Goal: Task Accomplishment & Management: Manage account settings

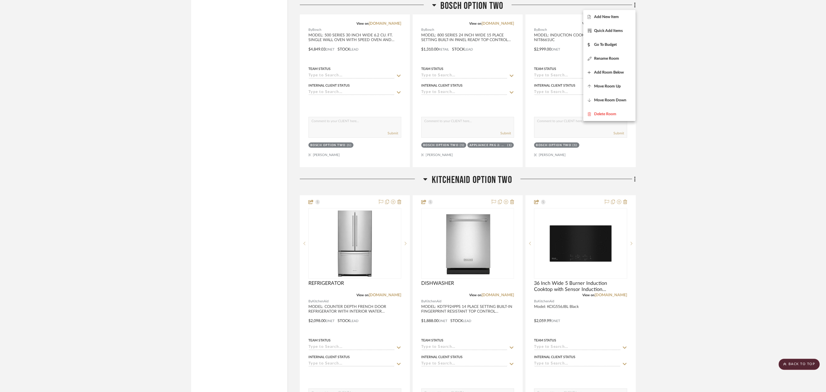
scroll to position [2396, 0]
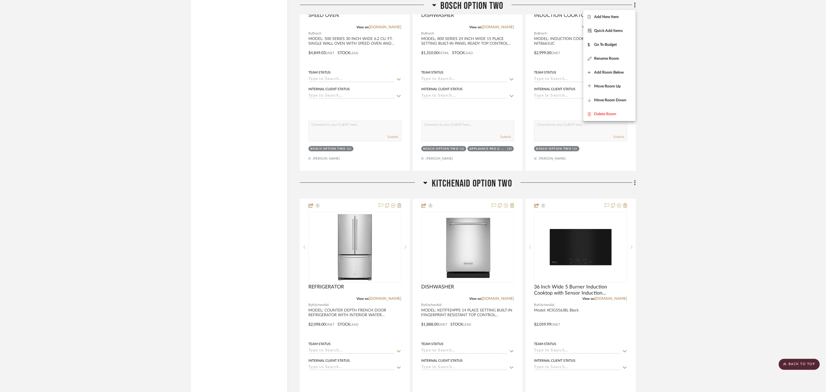
click at [635, 178] on div at bounding box center [413, 196] width 826 height 392
click at [635, 180] on icon at bounding box center [635, 182] width 1 height 5
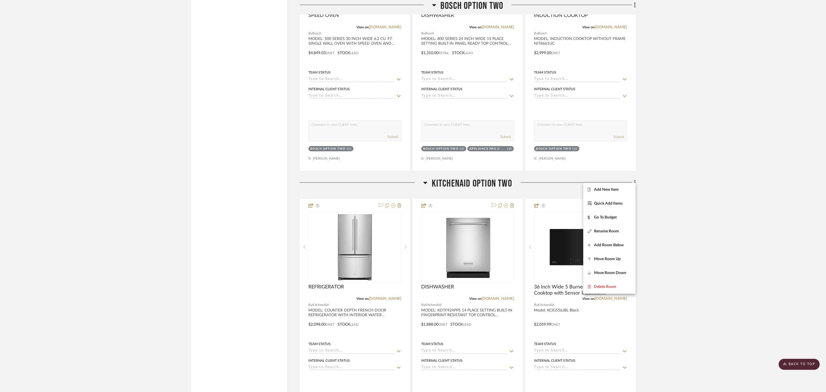
click at [556, 199] on div at bounding box center [413, 196] width 826 height 392
click at [568, 201] on div at bounding box center [581, 320] width 110 height 243
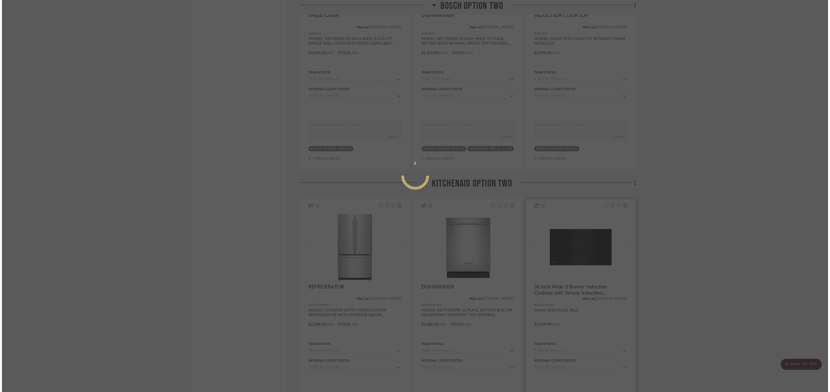
scroll to position [0, 0]
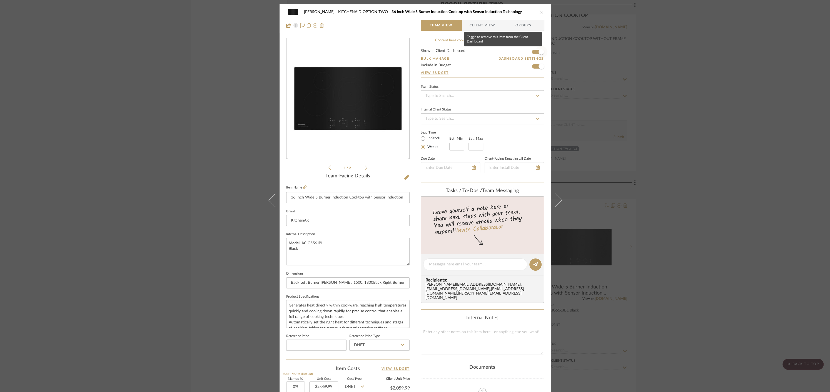
click at [539, 53] on span "button" at bounding box center [542, 52] width 6 height 6
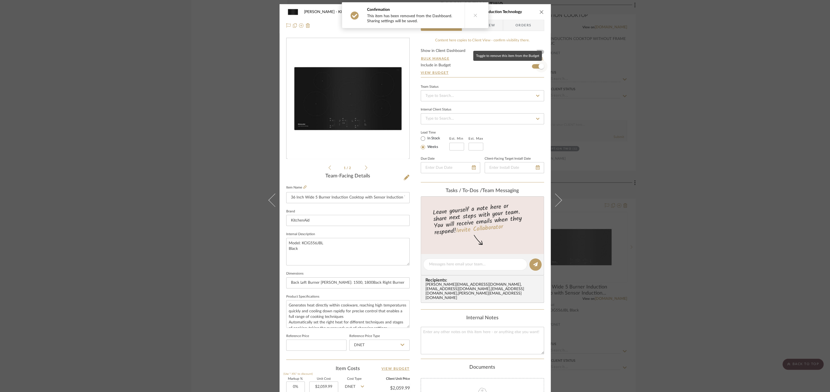
click at [539, 66] on span "button" at bounding box center [542, 67] width 6 height 6
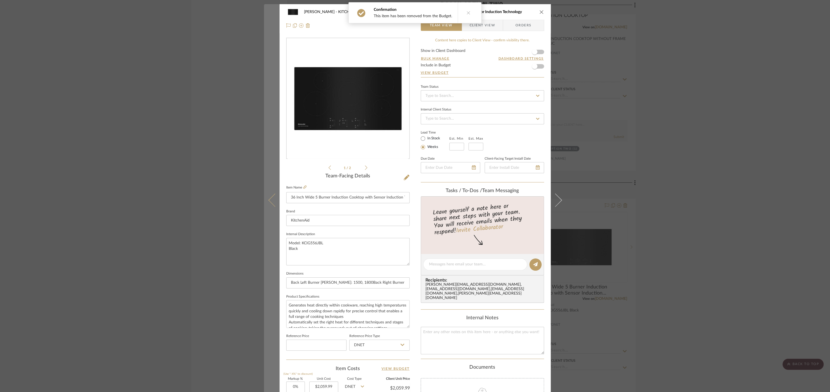
click at [272, 203] on icon at bounding box center [274, 200] width 13 height 13
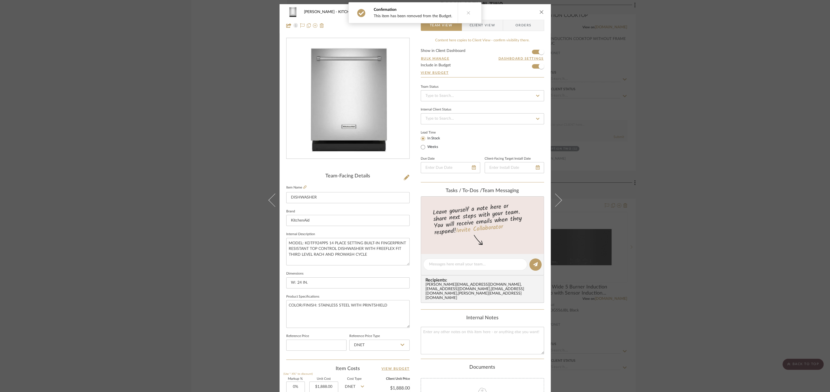
click at [540, 11] on icon "close" at bounding box center [541, 12] width 4 height 4
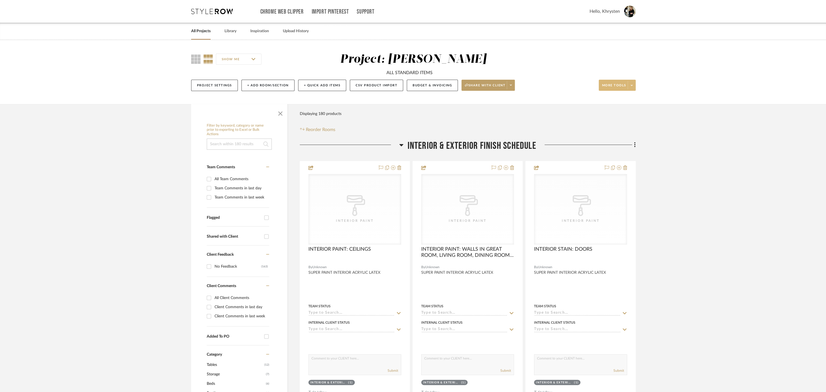
click at [616, 85] on span "More tools" at bounding box center [614, 87] width 24 height 8
click at [621, 141] on span "Bulk Actions" at bounding box center [623, 141] width 36 height 5
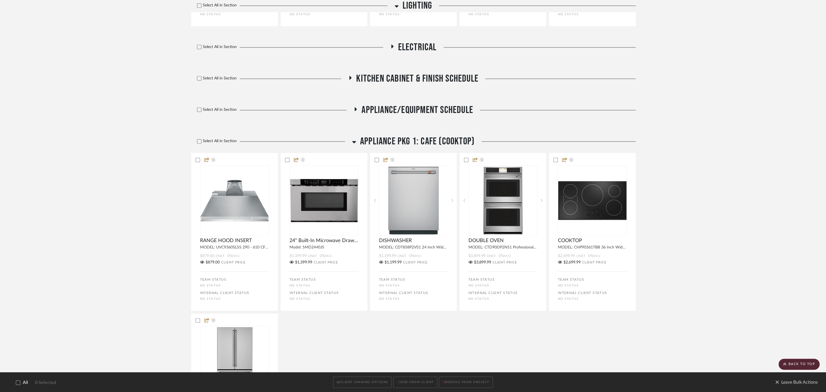
scroll to position [707, 0]
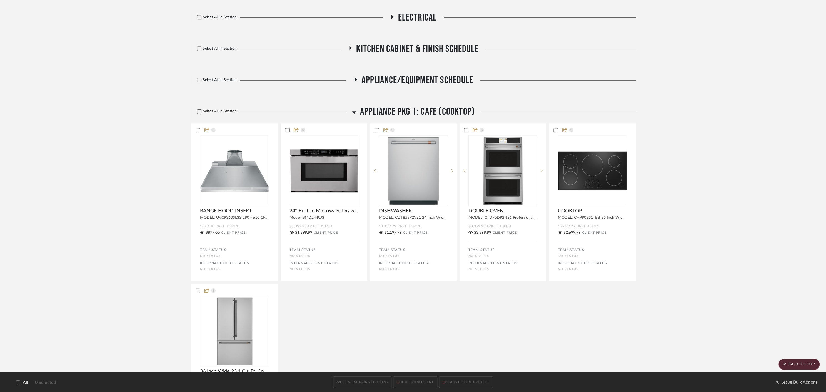
click at [198, 113] on icon at bounding box center [199, 112] width 4 height 4
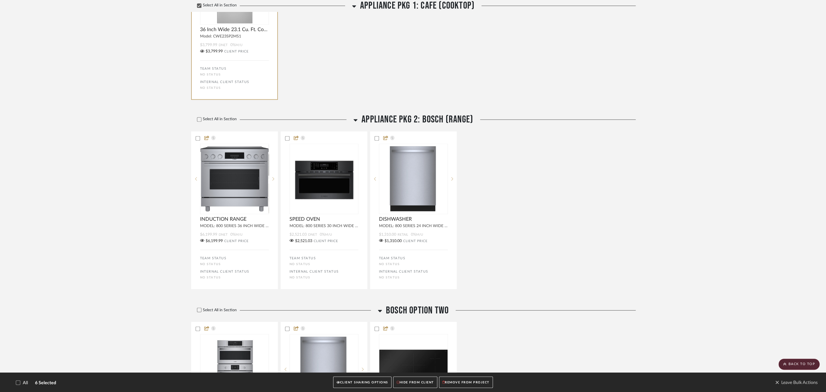
scroll to position [1050, 0]
drag, startPoint x: 199, startPoint y: 120, endPoint x: 190, endPoint y: 138, distance: 20.1
click at [199, 120] on icon at bounding box center [199, 119] width 4 height 4
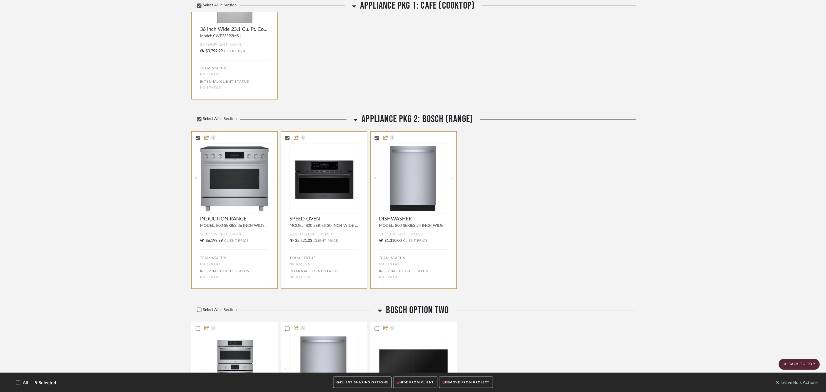
click at [201, 312] on icon at bounding box center [199, 310] width 4 height 4
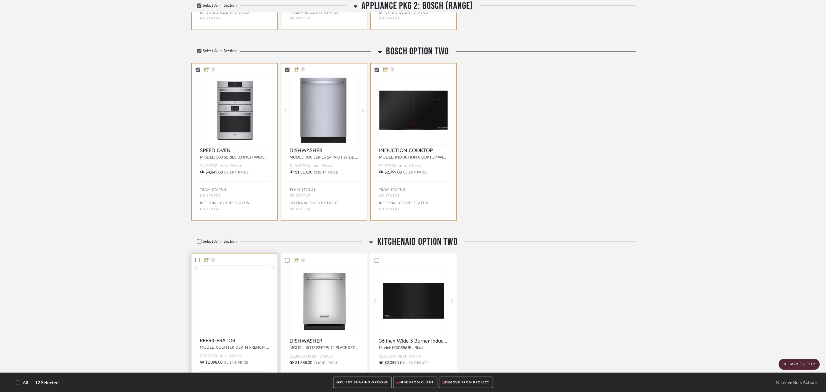
scroll to position [1310, 0]
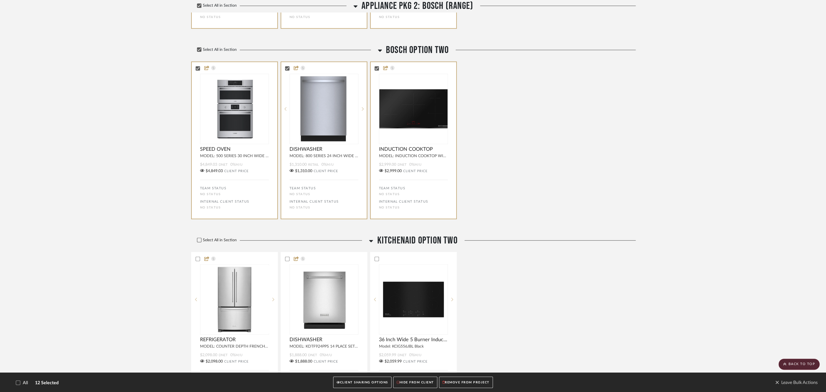
click at [200, 242] on icon at bounding box center [199, 240] width 4 height 4
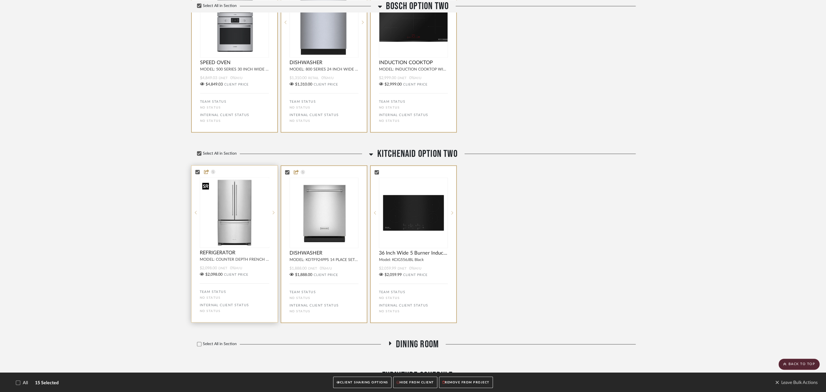
scroll to position [1431, 0]
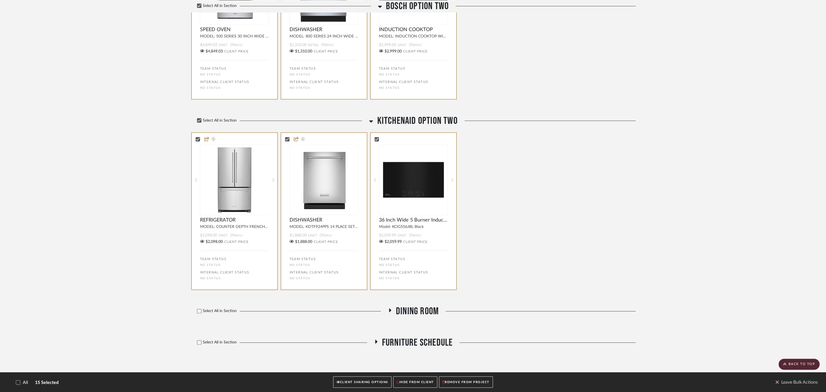
click at [413, 382] on button "HIDE FROM CLIENT" at bounding box center [415, 382] width 44 height 11
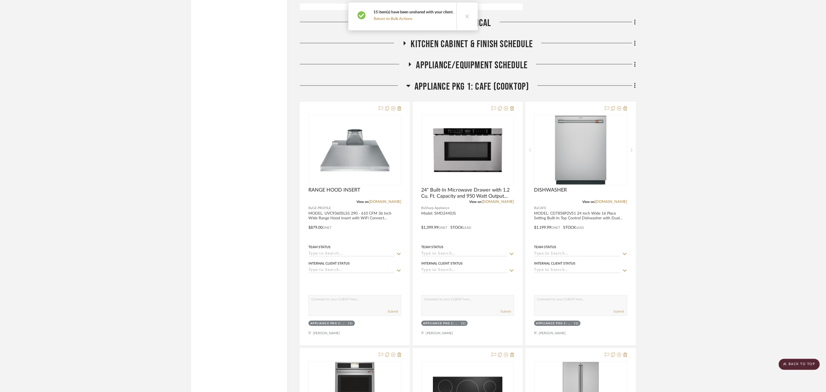
click at [404, 41] on icon at bounding box center [405, 43] width 2 height 4
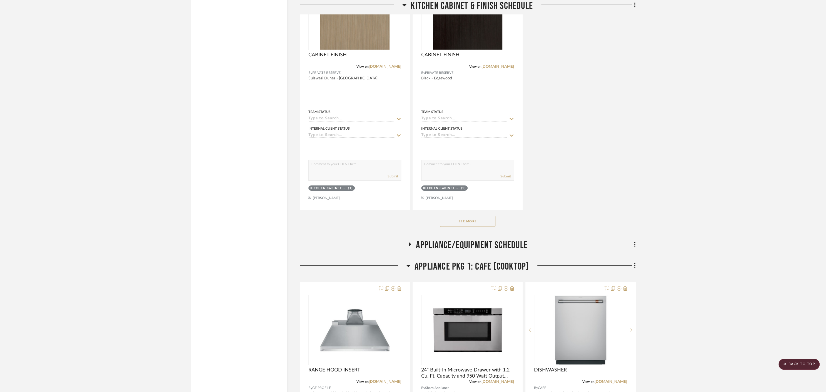
scroll to position [2016, 0]
click at [409, 243] on icon at bounding box center [410, 245] width 2 height 4
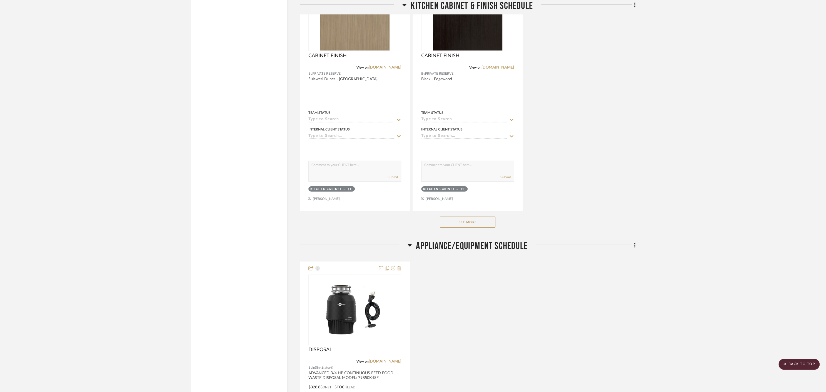
click at [409, 242] on icon at bounding box center [410, 245] width 4 height 7
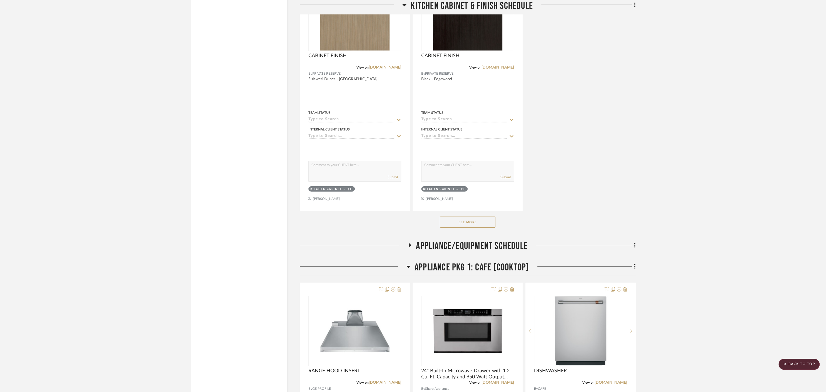
click at [471, 219] on button "See More" at bounding box center [468, 222] width 56 height 11
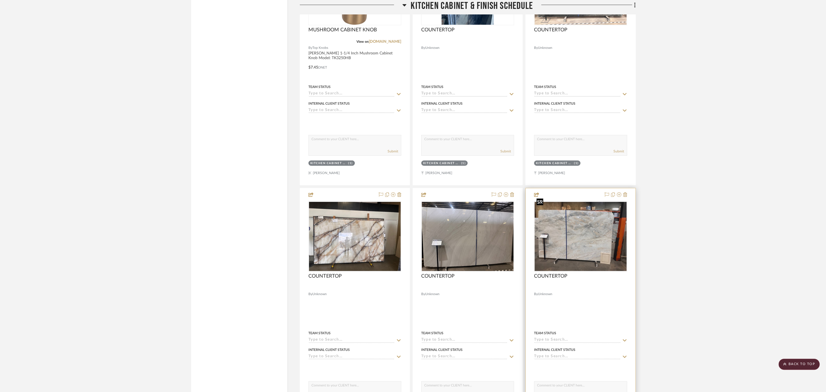
scroll to position [2575, 0]
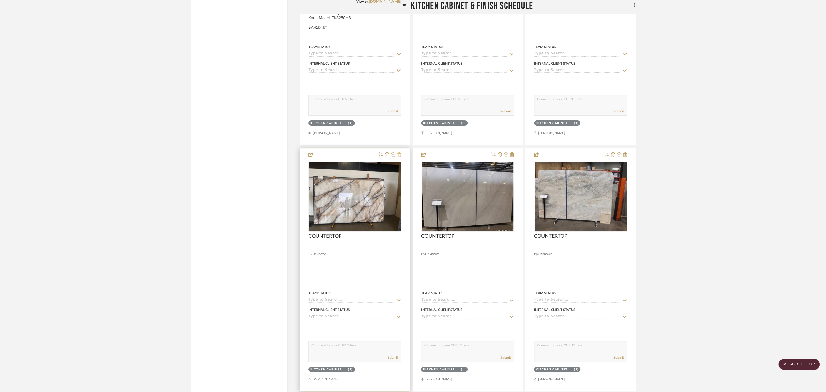
click at [399, 153] on icon at bounding box center [399, 155] width 4 height 4
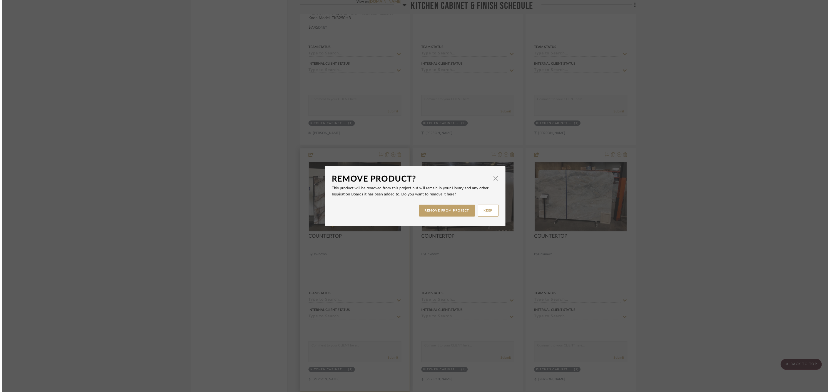
scroll to position [0, 0]
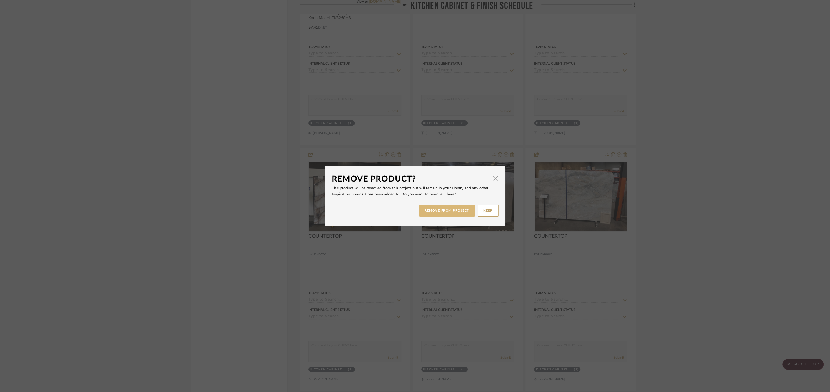
click at [436, 210] on button "REMOVE FROM PROJECT" at bounding box center [447, 211] width 56 height 12
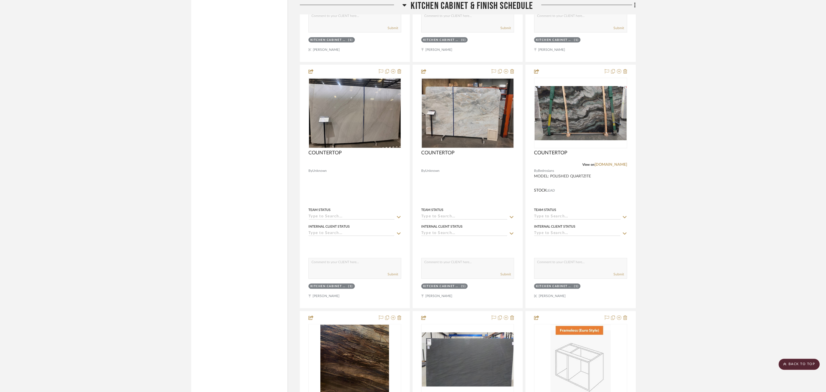
scroll to position [2658, 0]
click at [626, 70] on icon at bounding box center [625, 72] width 4 height 4
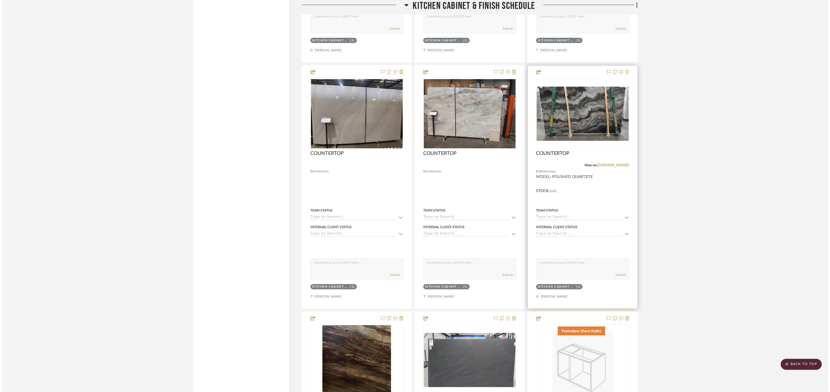
scroll to position [0, 0]
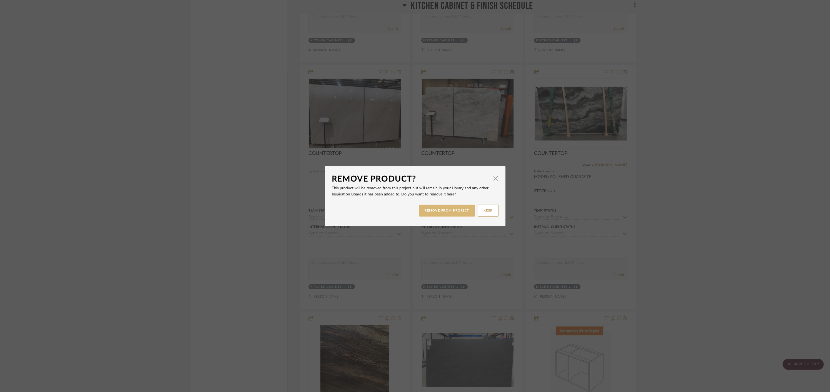
click at [456, 210] on button "REMOVE FROM PROJECT" at bounding box center [447, 211] width 56 height 12
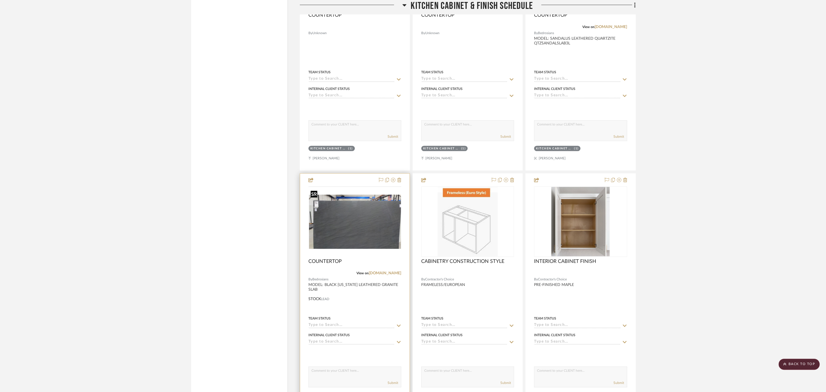
scroll to position [2798, 0]
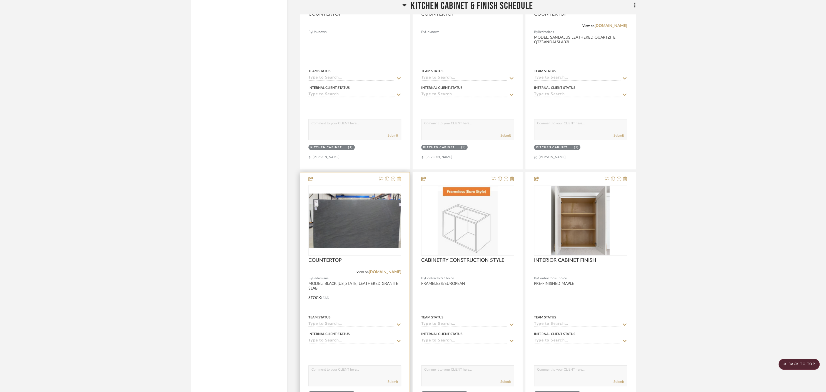
click at [399, 177] on icon at bounding box center [399, 179] width 4 height 4
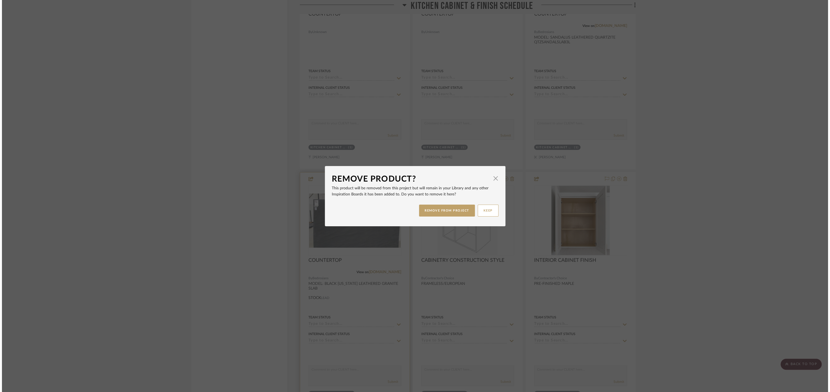
scroll to position [0, 0]
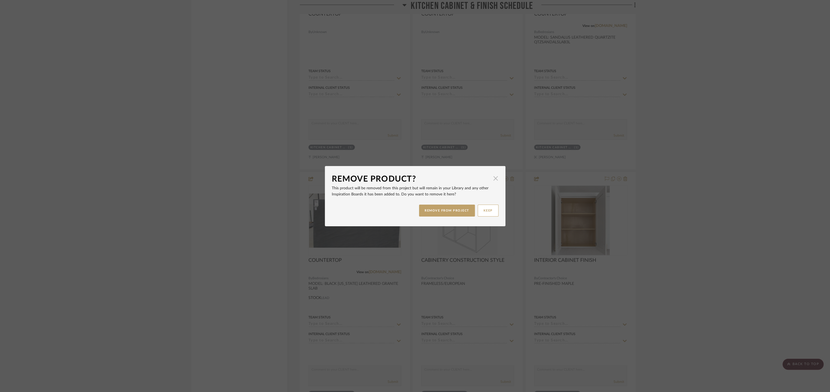
click at [494, 180] on span "button" at bounding box center [495, 178] width 11 height 11
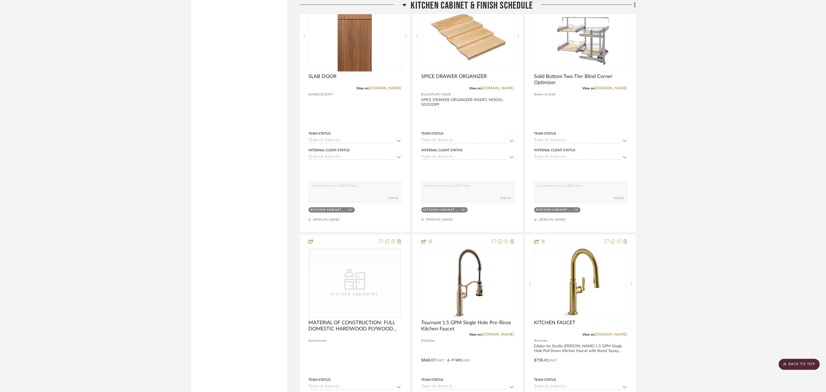
scroll to position [3230, 0]
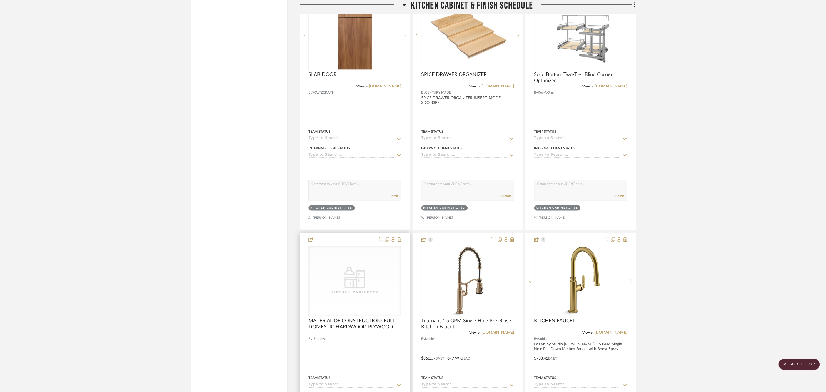
click at [368, 233] on div at bounding box center [355, 354] width 110 height 243
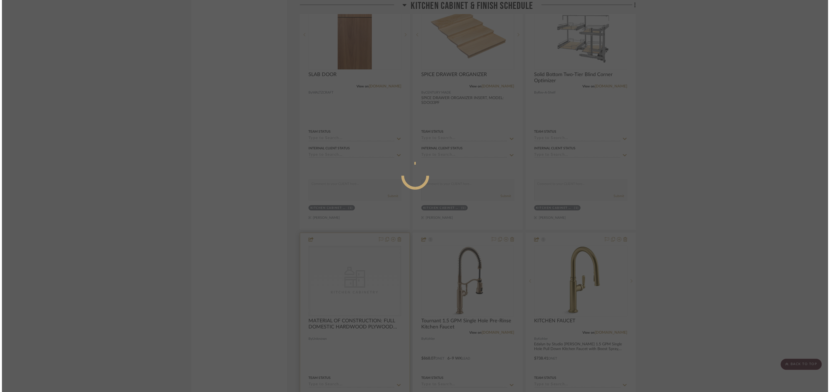
scroll to position [0, 0]
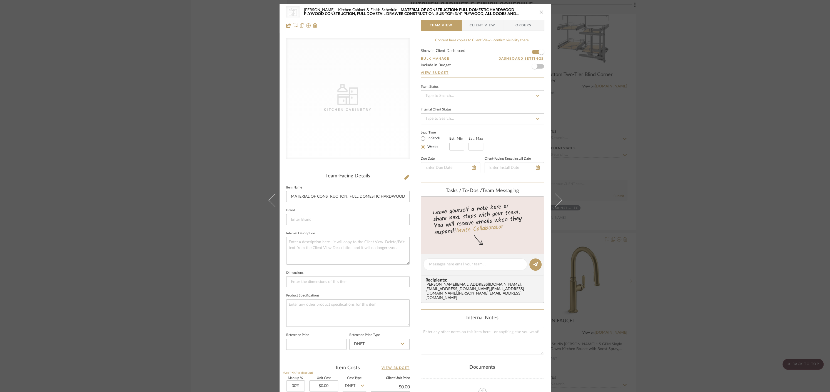
click at [539, 11] on icon "close" at bounding box center [541, 12] width 4 height 4
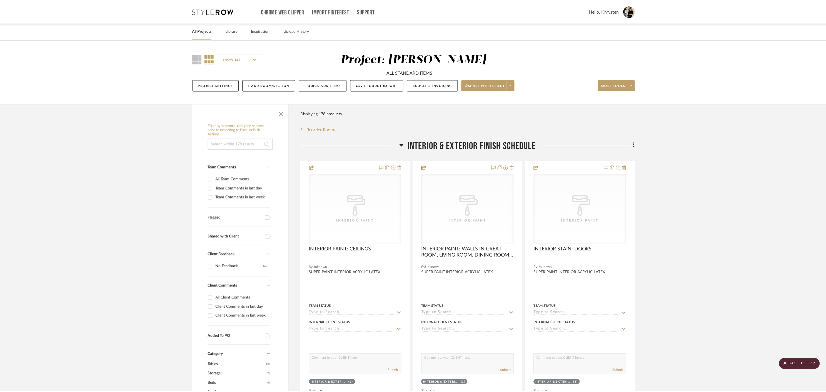
scroll to position [3230, 0]
